Goal: Task Accomplishment & Management: Use online tool/utility

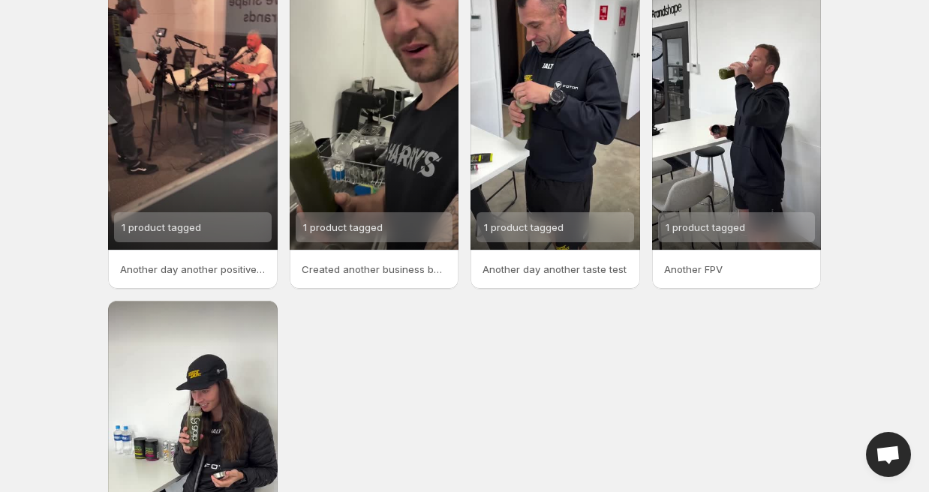
scroll to position [111, 0]
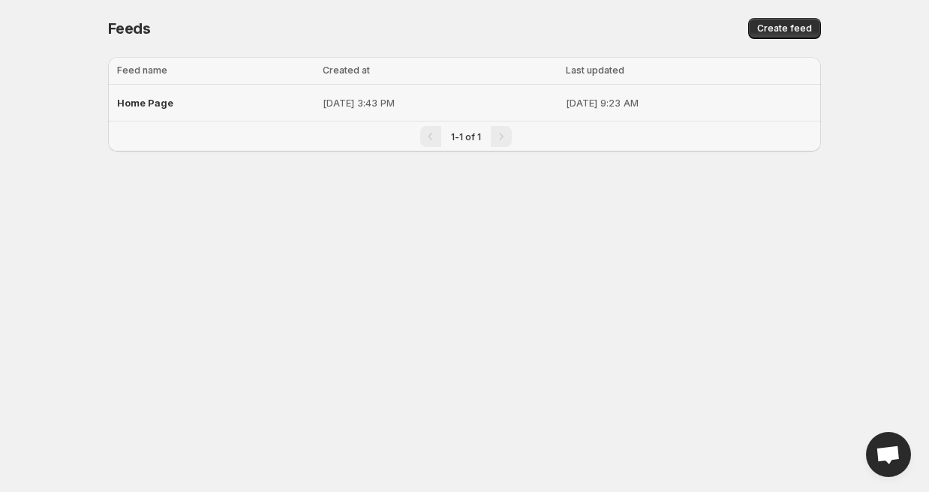
click at [150, 103] on span "Home Page" at bounding box center [145, 103] width 56 height 12
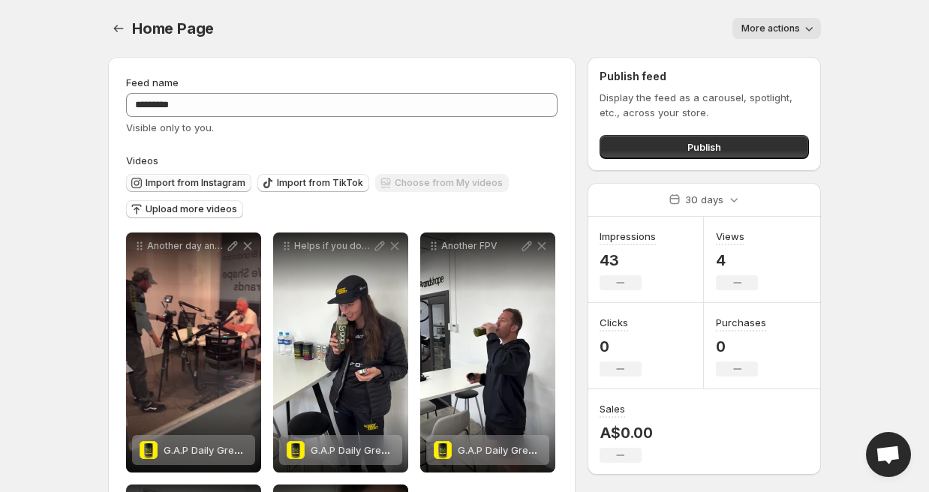
click at [178, 185] on span "Import from Instagram" at bounding box center [196, 183] width 100 height 12
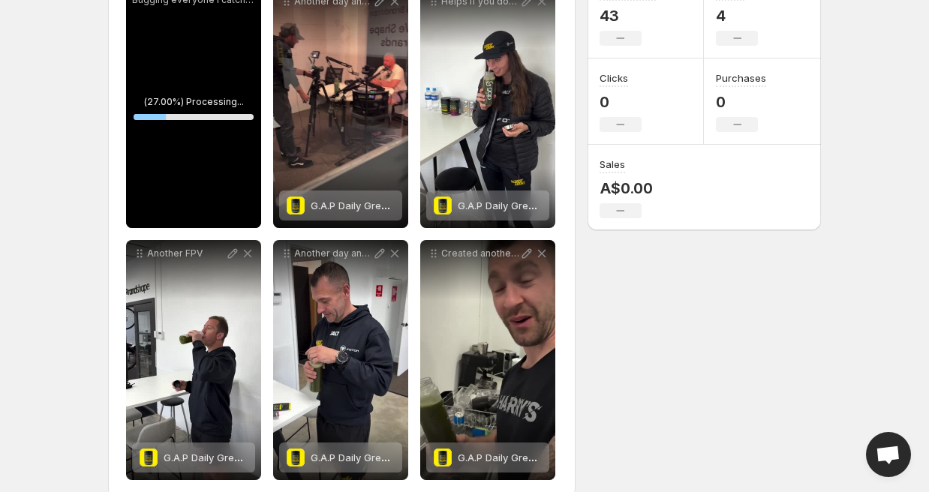
scroll to position [269, 0]
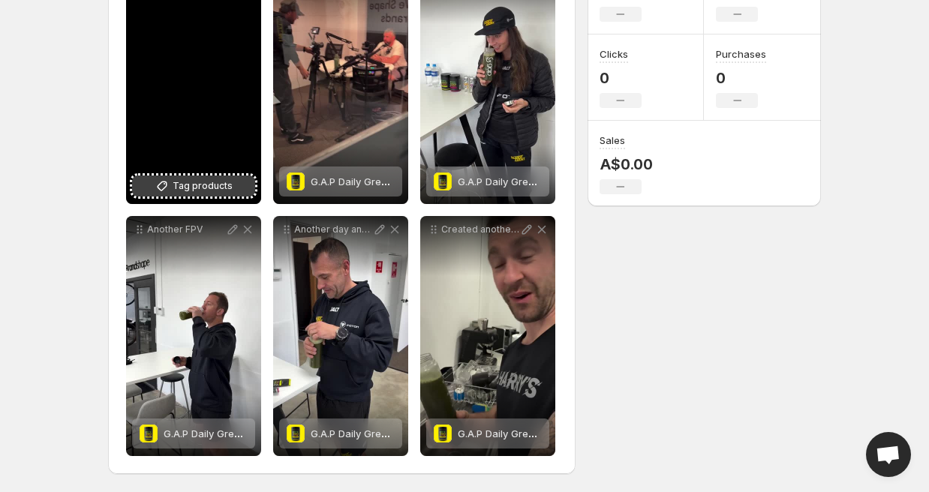
click at [213, 177] on button "Tag products" at bounding box center [193, 186] width 123 height 21
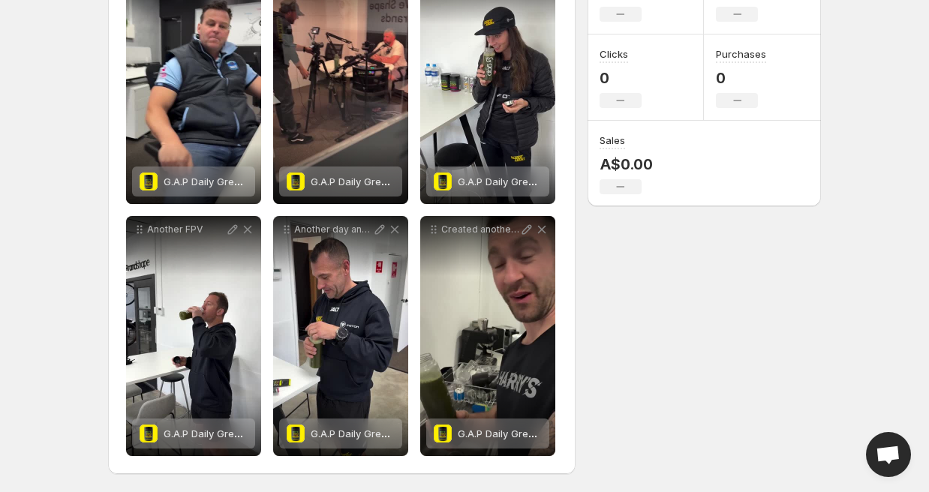
scroll to position [0, 0]
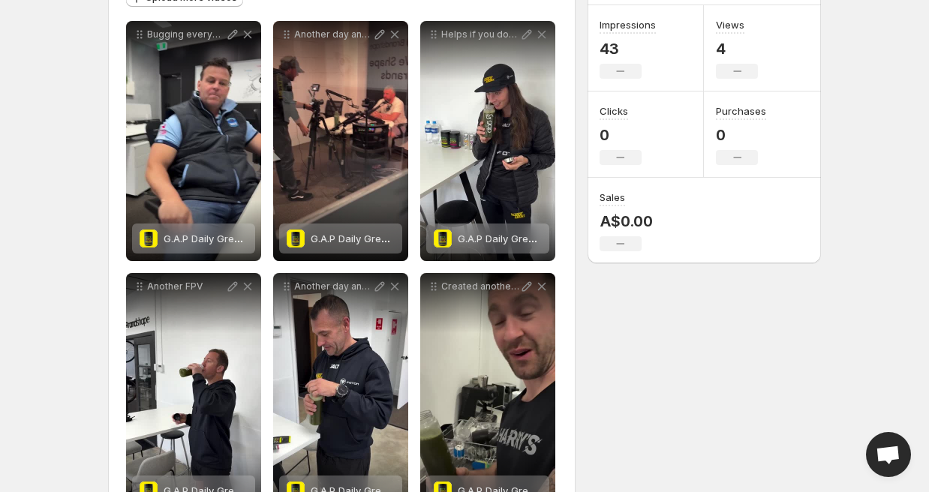
scroll to position [214, 0]
